Goal: Check status: Check status

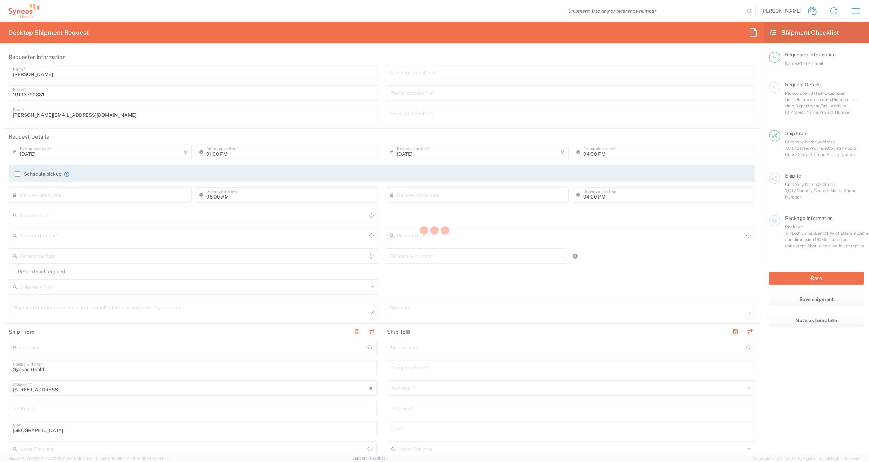
type input "[US_STATE]"
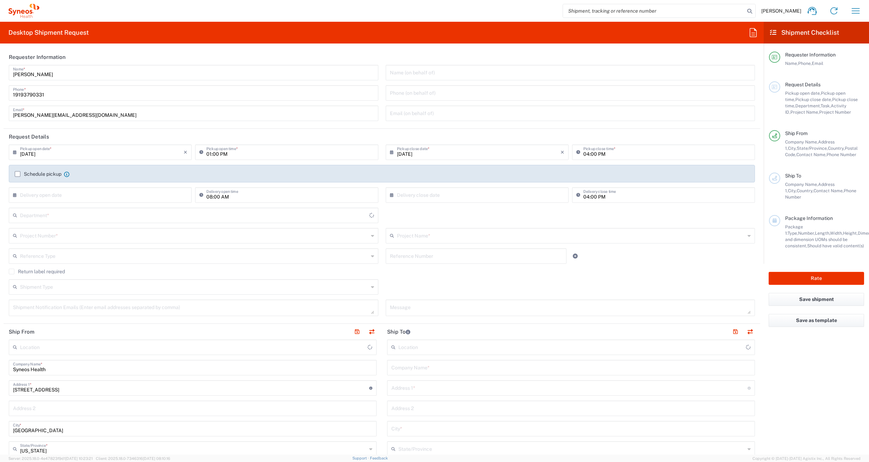
type input "6156"
type input "[GEOGRAPHIC_DATA]"
click at [854, 11] on icon "button" at bounding box center [855, 10] width 11 height 11
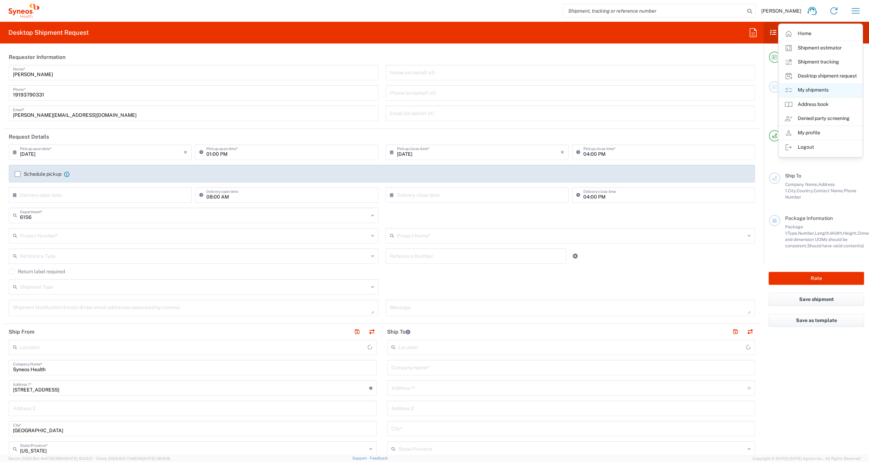
click at [803, 89] on link "My shipments" at bounding box center [821, 90] width 84 height 14
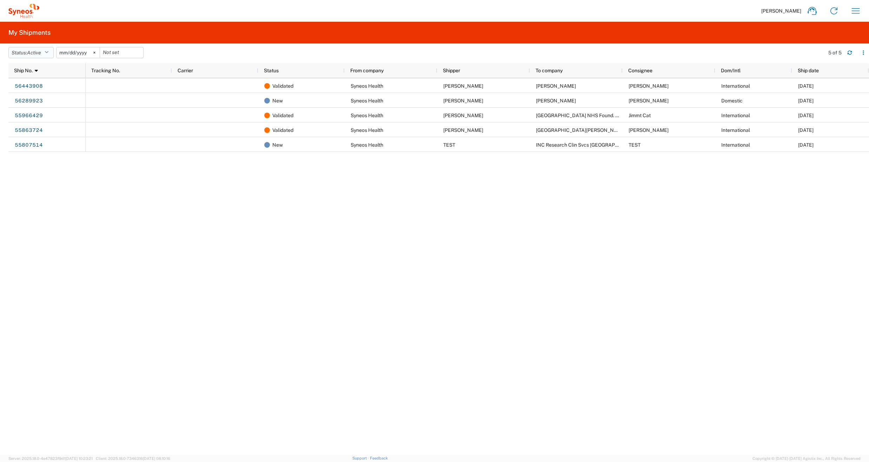
click at [48, 52] on icon "button" at bounding box center [47, 52] width 4 height 5
click at [21, 91] on span "All" at bounding box center [50, 89] width 82 height 11
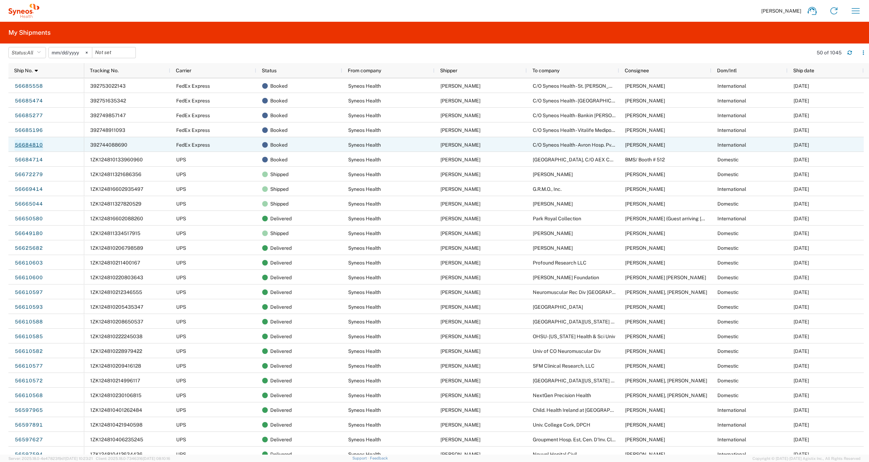
click at [32, 144] on link "56684810" at bounding box center [28, 145] width 29 height 11
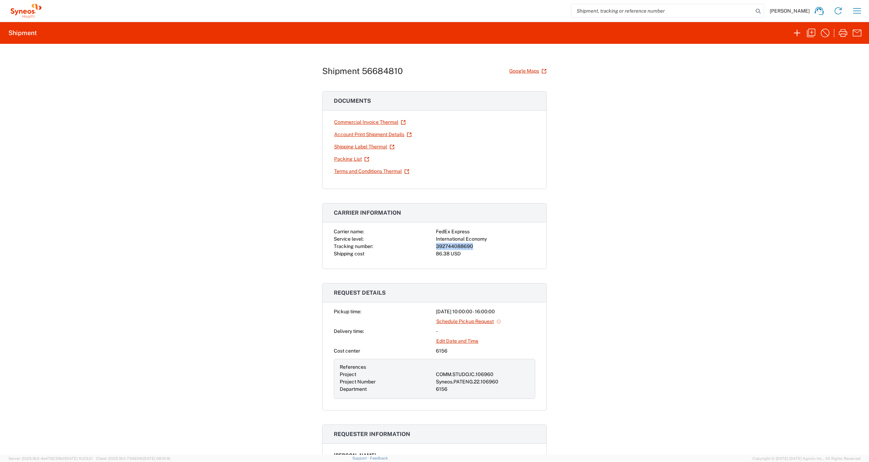
drag, startPoint x: 469, startPoint y: 246, endPoint x: 434, endPoint y: 246, distance: 35.1
click at [436, 246] on div "392744088690" at bounding box center [485, 246] width 99 height 7
copy div "392744088690"
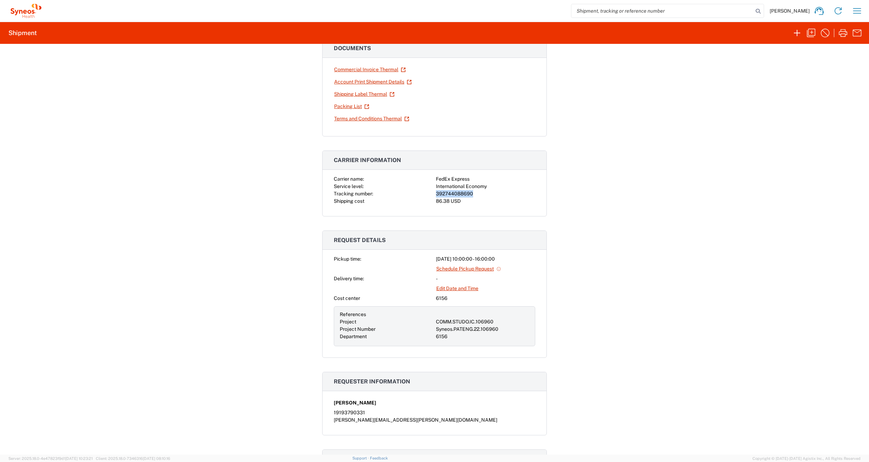
scroll to position [42, 0]
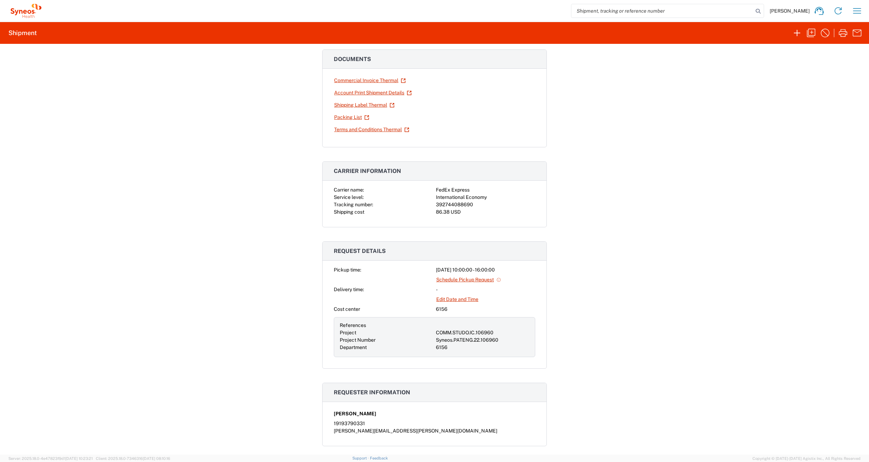
click at [287, 258] on div "Shipment 56684810 Google Maps Documents Commercial Invoice Thermal Account Prin…" at bounding box center [434, 249] width 869 height 411
